Goal: Information Seeking & Learning: Learn about a topic

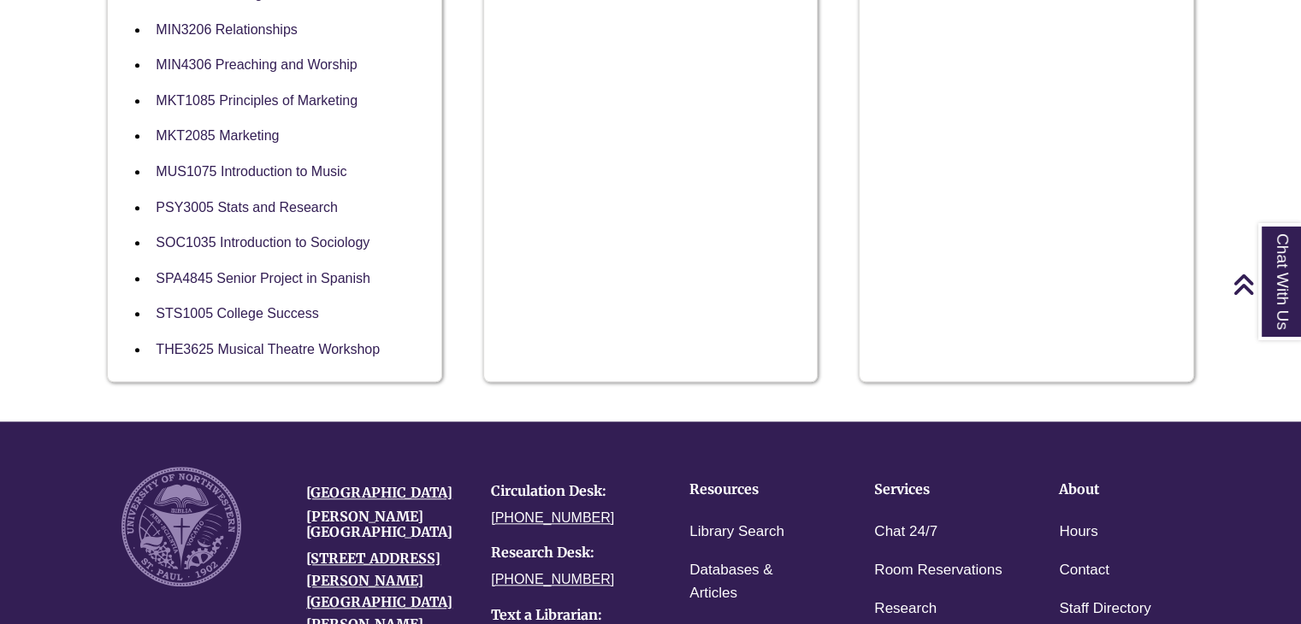
scroll to position [1658, 0]
click at [212, 105] on link "MKT1085 Principles of Marketing" at bounding box center [257, 102] width 202 height 16
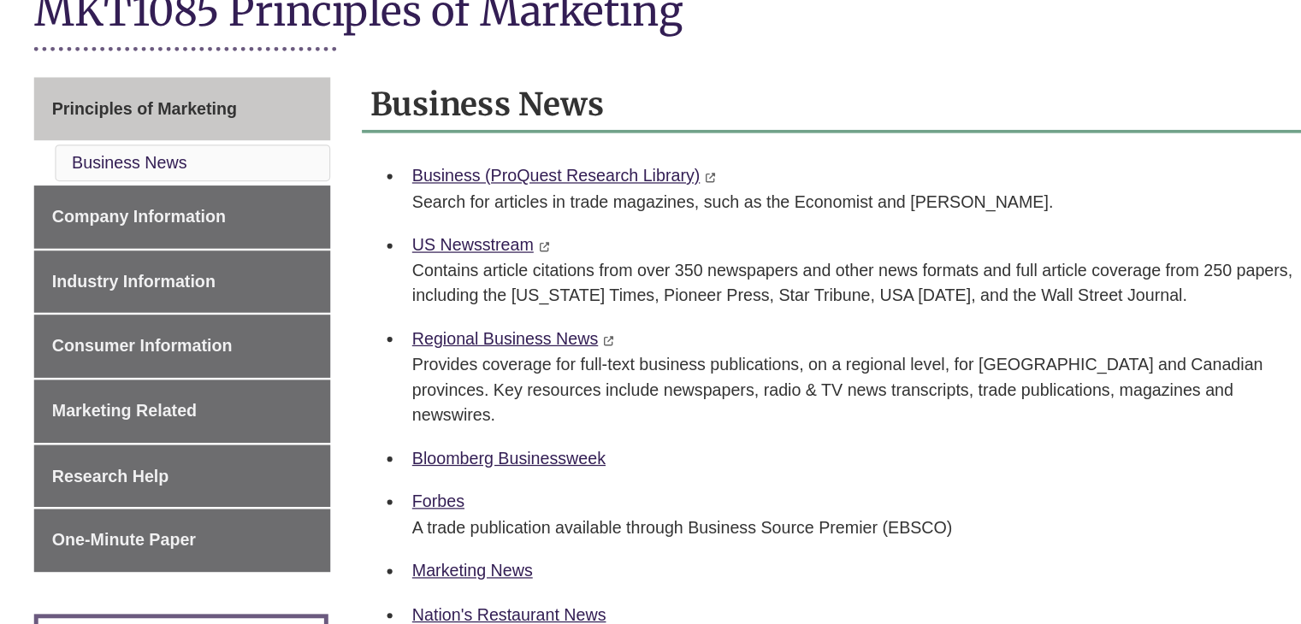
scroll to position [417, 0]
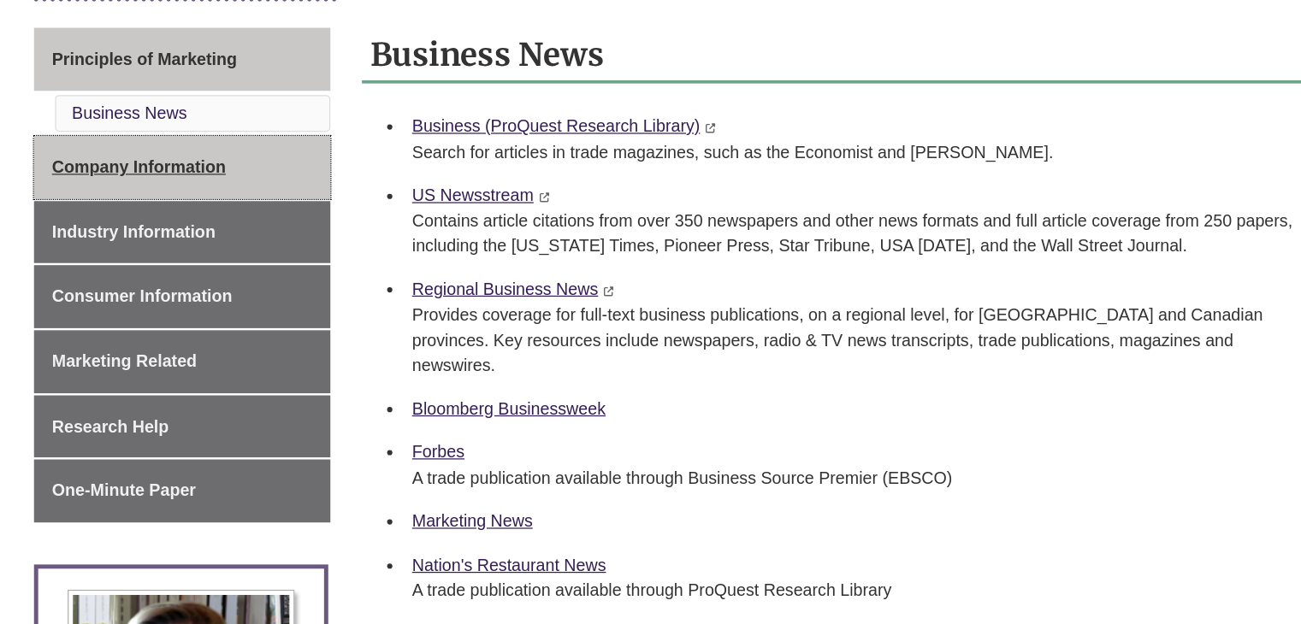
click at [238, 175] on span "Company Information" at bounding box center [215, 176] width 141 height 15
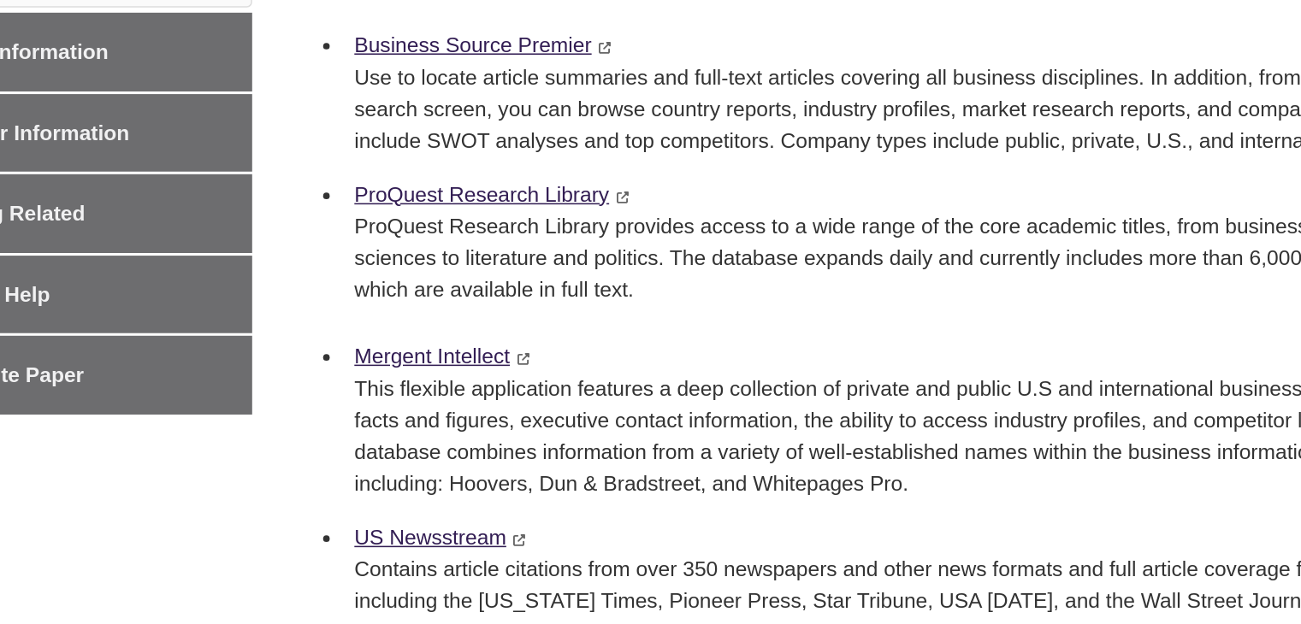
scroll to position [452, 0]
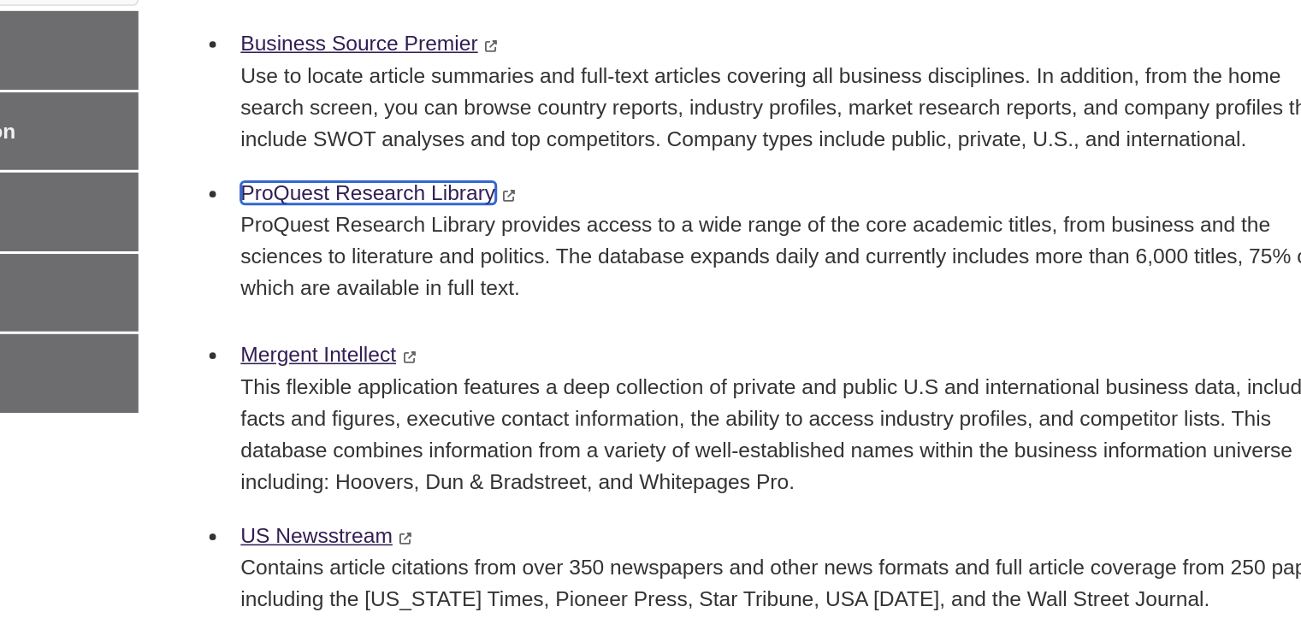
click at [578, 345] on link "ProQuest Research Library" at bounding box center [521, 343] width 166 height 15
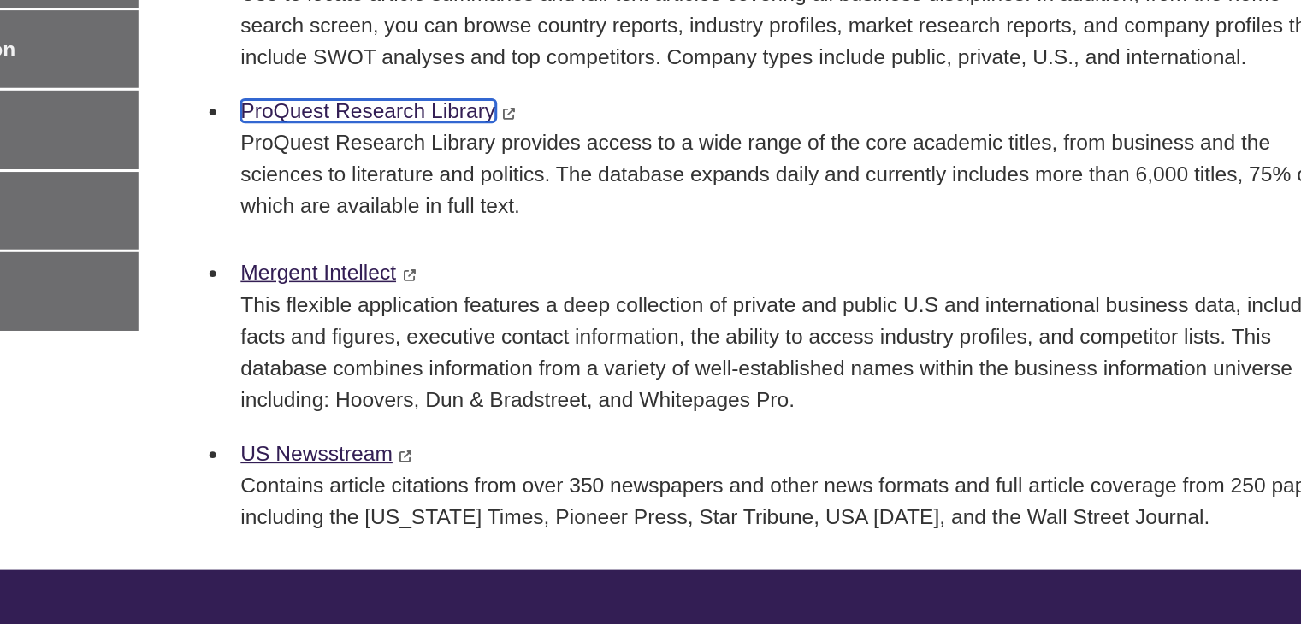
scroll to position [516, 0]
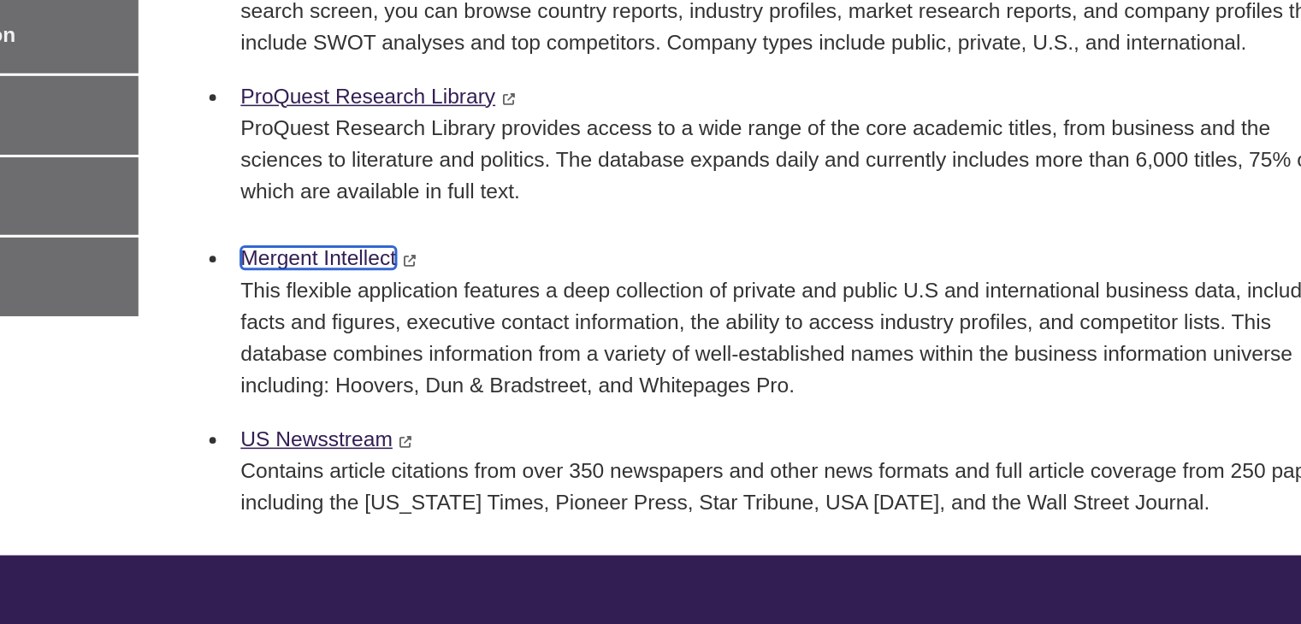
click at [490, 379] on link "Mergent Intellect" at bounding box center [488, 385] width 101 height 15
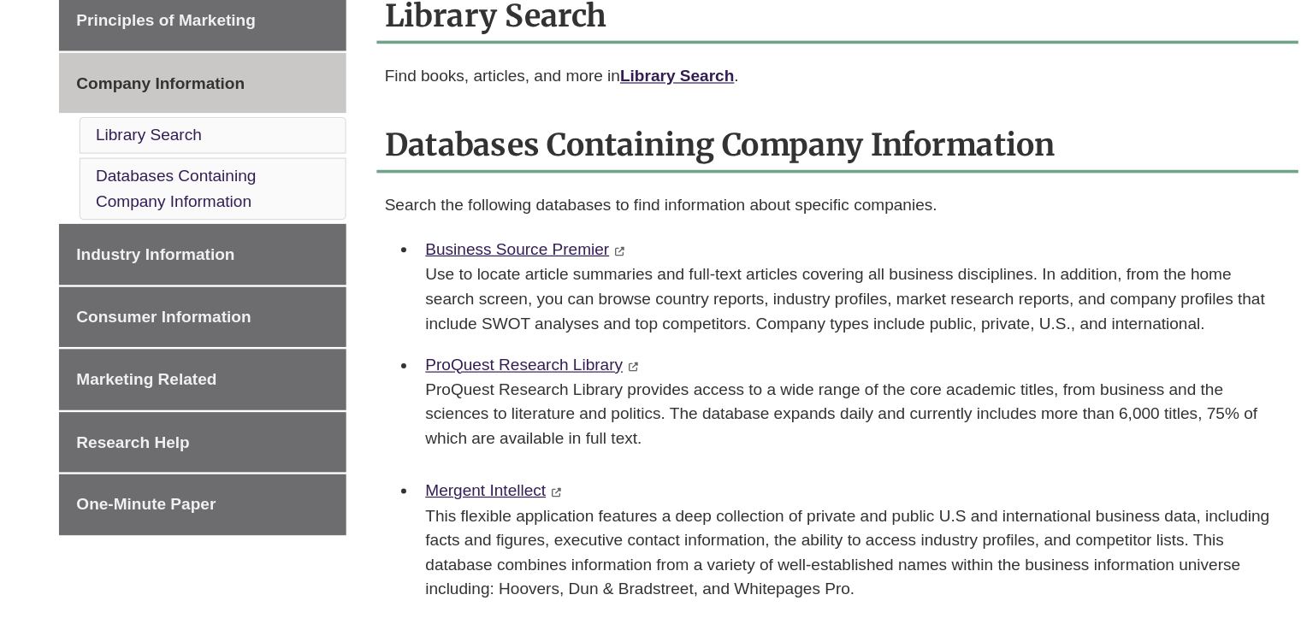
scroll to position [439, 0]
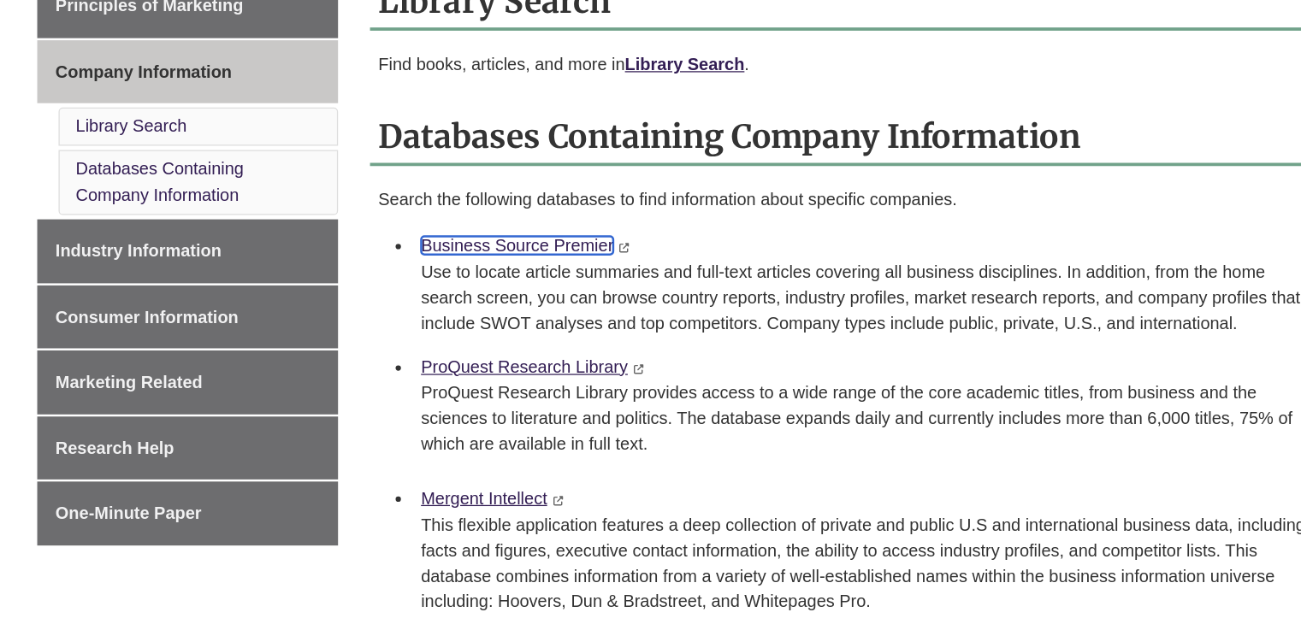
click at [541, 255] on link "Business Source Premier" at bounding box center [515, 259] width 155 height 15
